Goal: Task Accomplishment & Management: Use online tool/utility

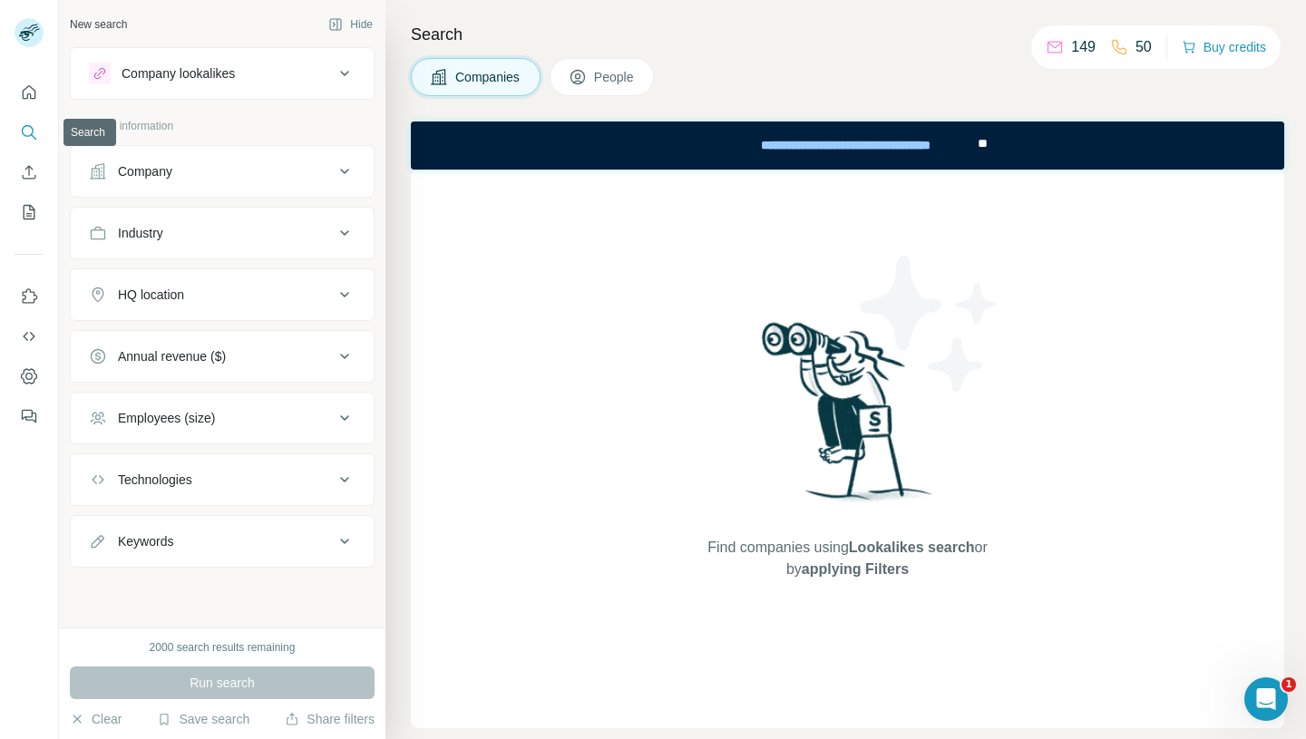
click at [34, 132] on icon "Search" at bounding box center [29, 132] width 18 height 18
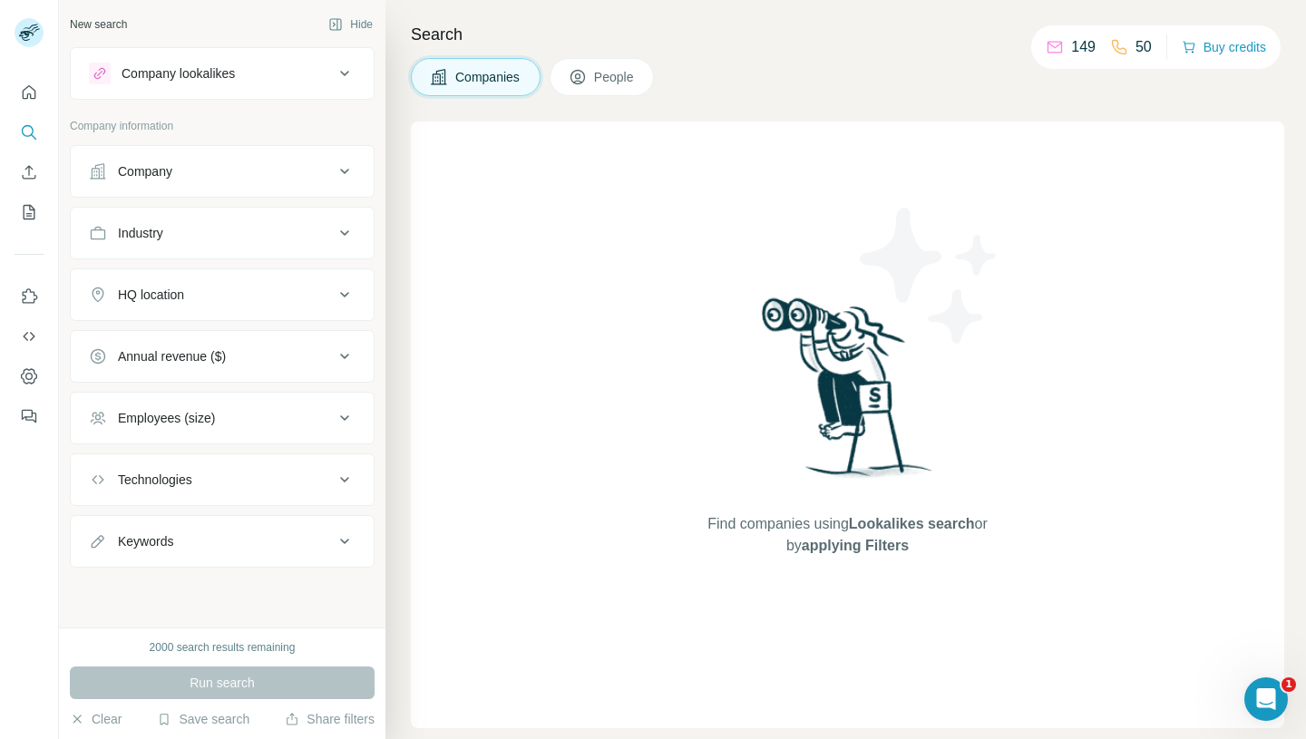
click at [234, 544] on div "Keywords" at bounding box center [211, 541] width 245 height 18
click at [187, 592] on input "text" at bounding box center [204, 587] width 230 height 33
type input "**********"
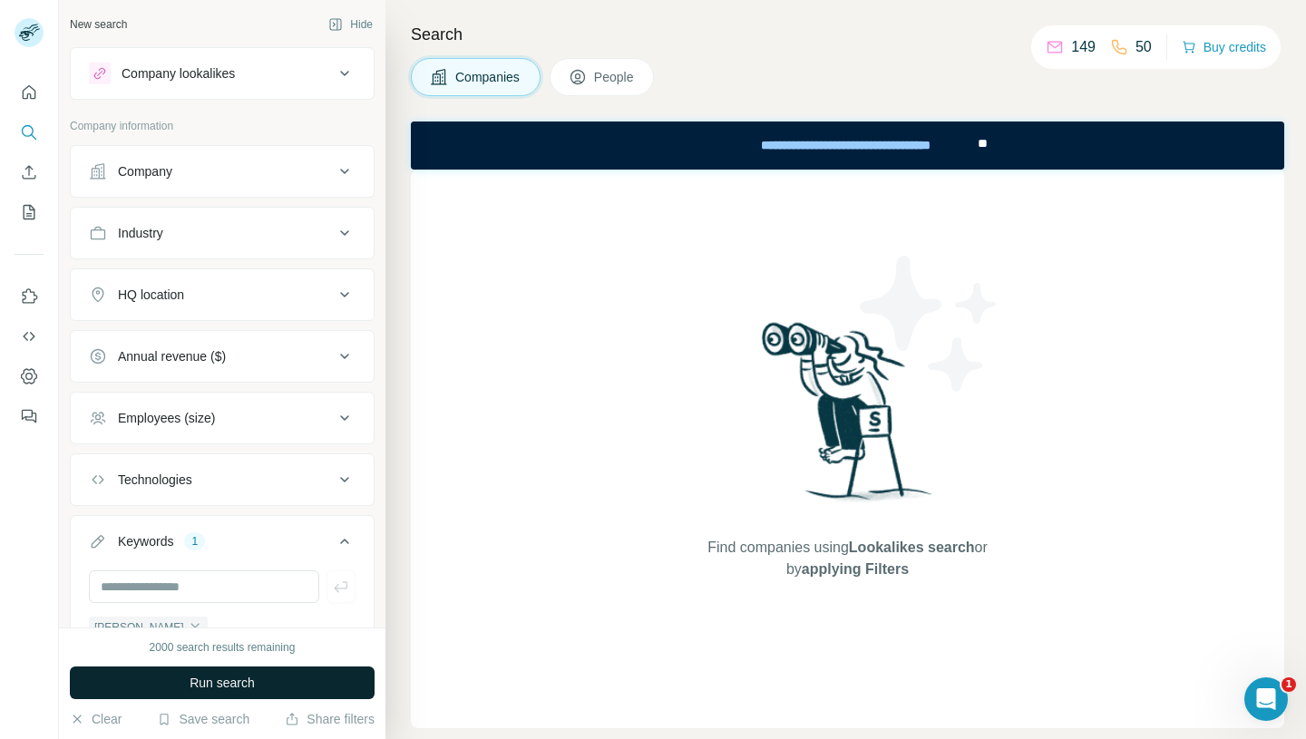
click at [223, 684] on span "Run search" at bounding box center [222, 683] width 65 height 18
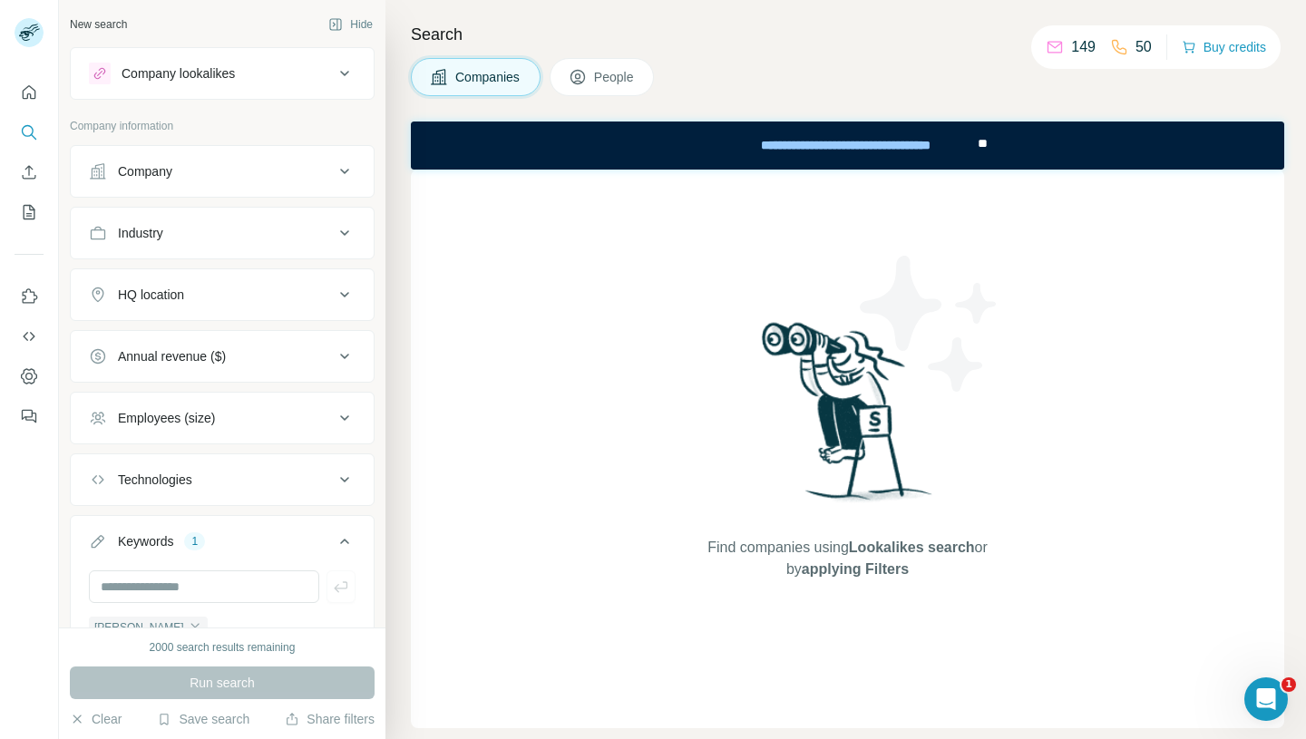
click at [278, 171] on div "Company" at bounding box center [211, 171] width 245 height 18
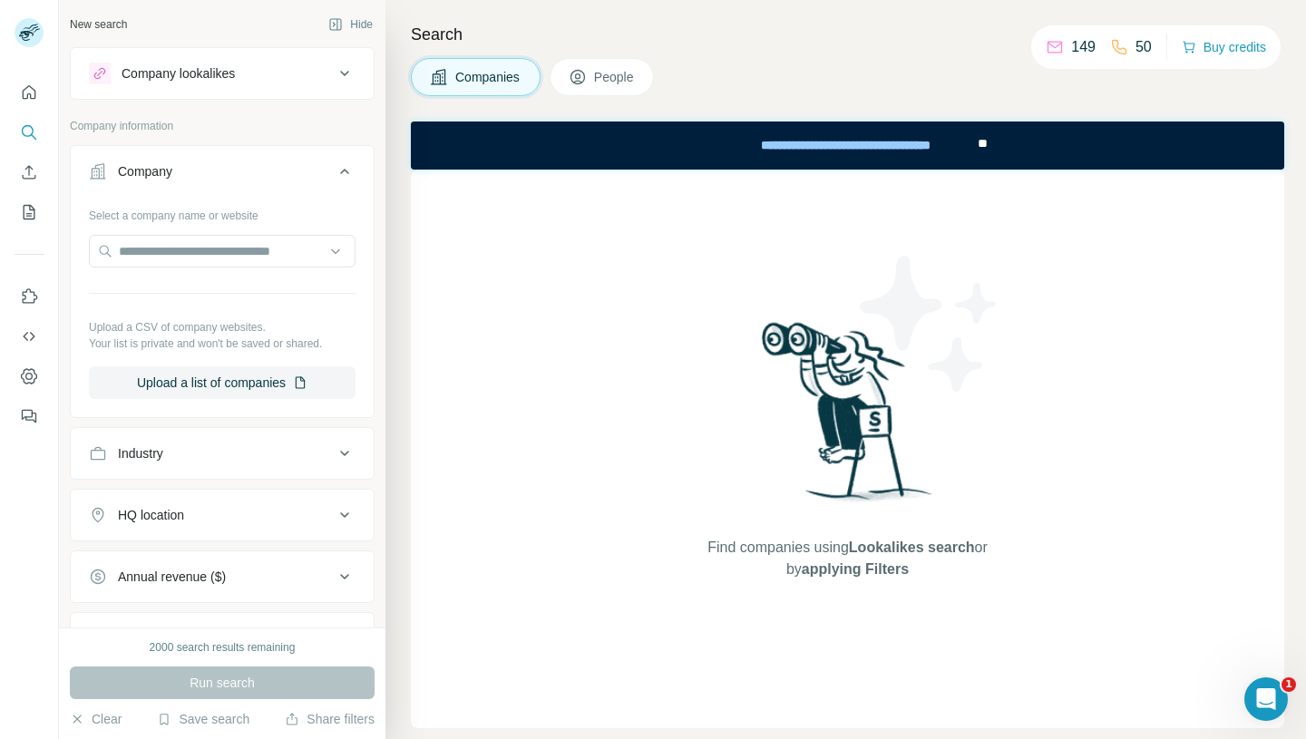
click at [274, 175] on div "Company" at bounding box center [211, 171] width 245 height 18
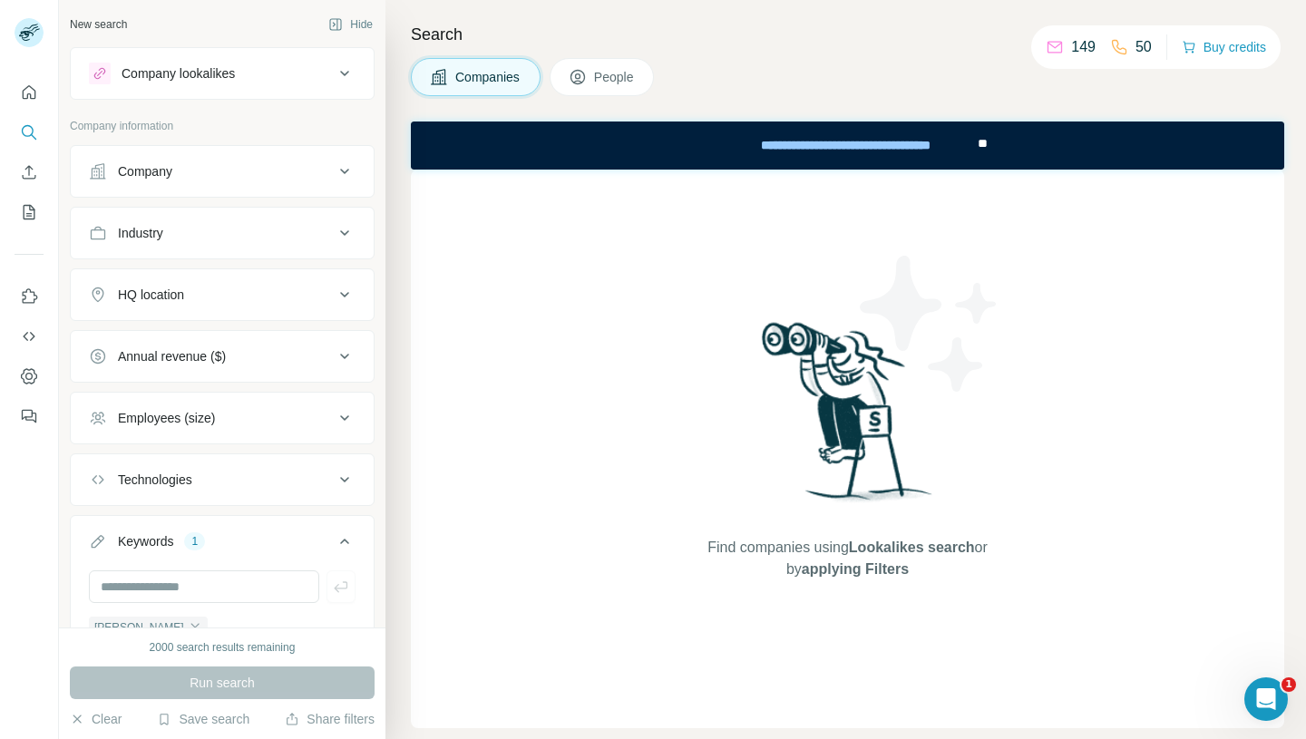
click at [263, 412] on div "Employees (size)" at bounding box center [211, 418] width 245 height 18
click at [341, 179] on icon at bounding box center [345, 172] width 22 height 22
